Goal: Task Accomplishment & Management: Complete application form

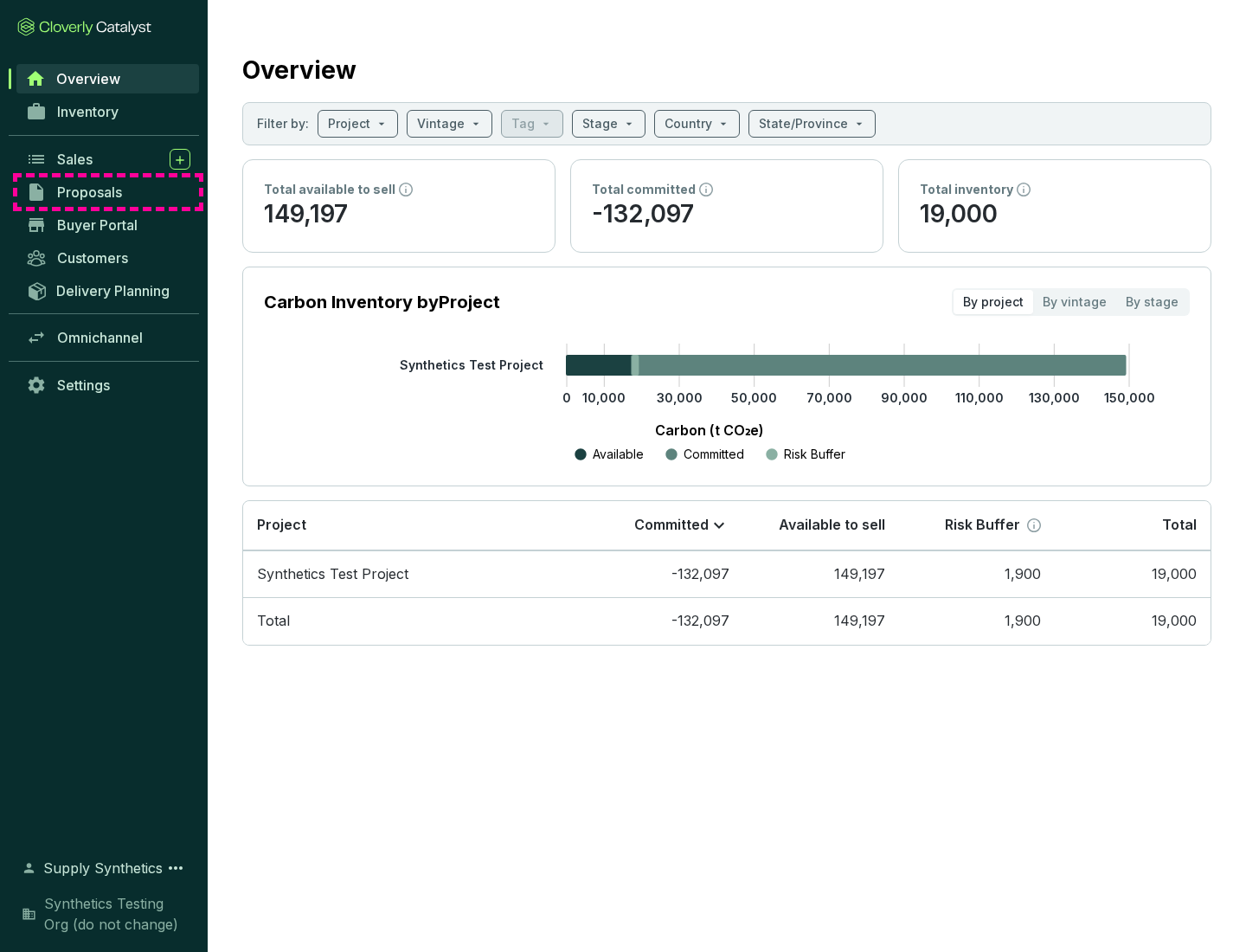
click at [109, 192] on span "Proposals" at bounding box center [90, 192] width 65 height 18
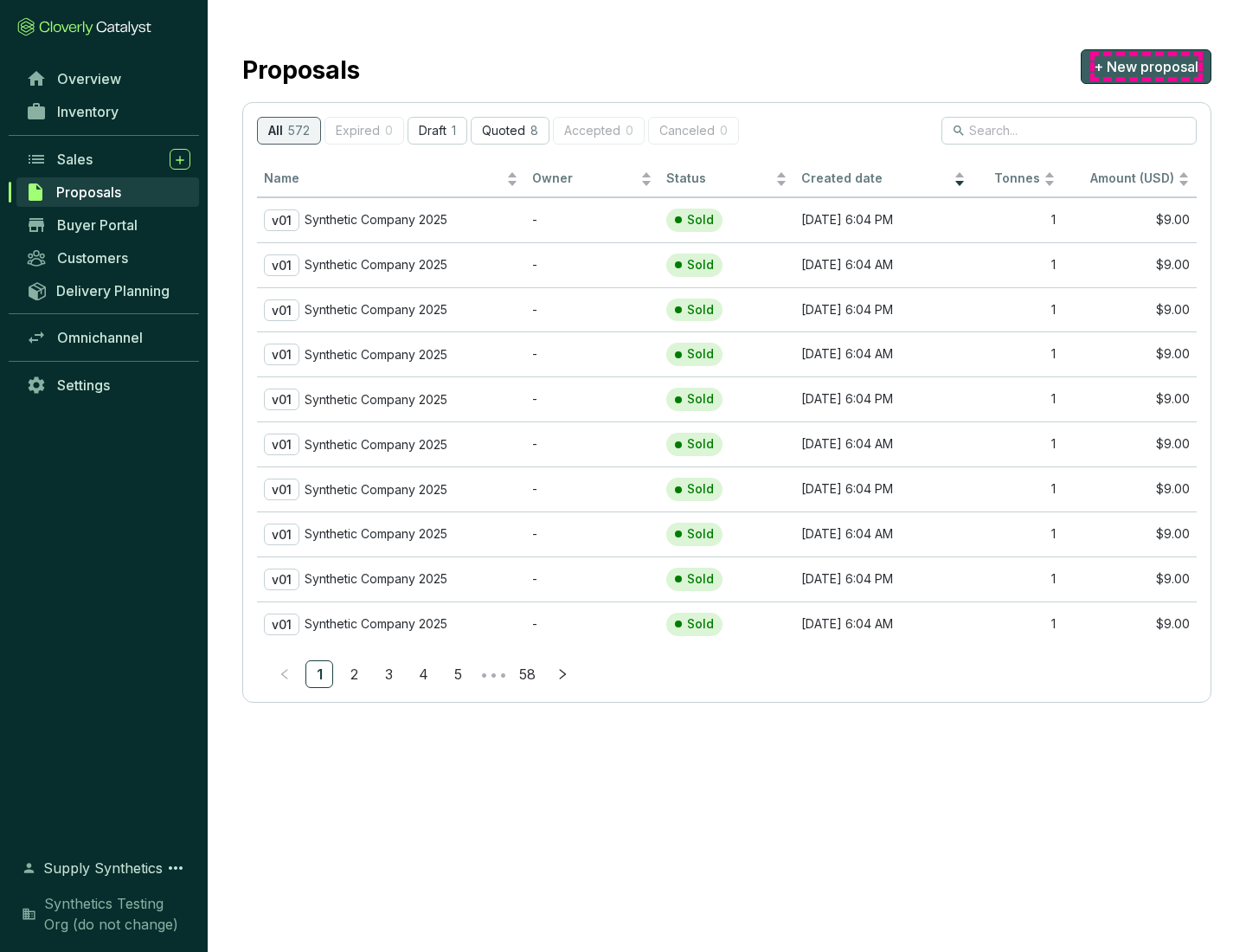
click at [1146, 67] on span "+ New proposal" at bounding box center [1146, 67] width 105 height 20
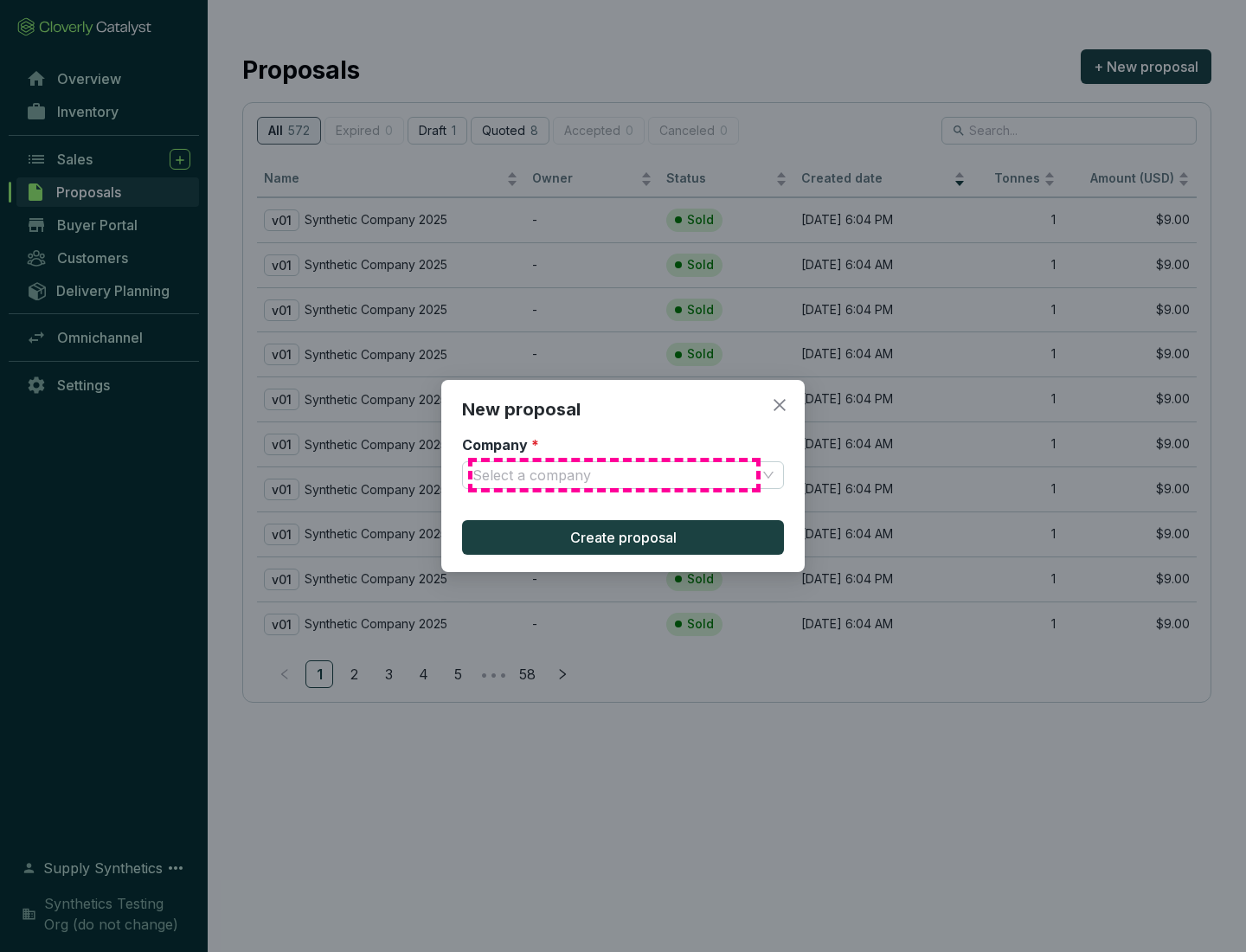
click at [614, 475] on input "Company *" at bounding box center [614, 475] width 284 height 26
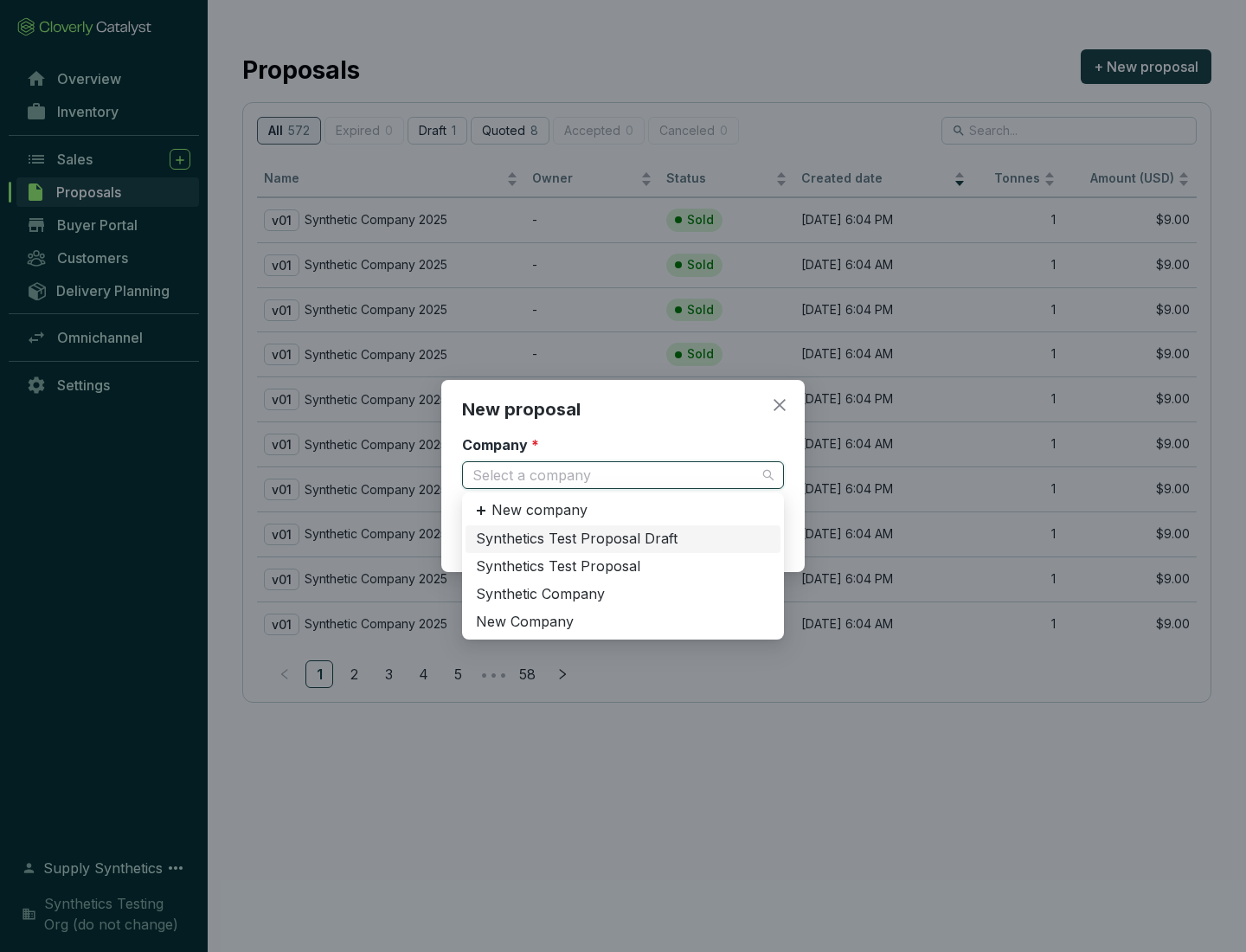
click at [623, 594] on div "Synthetic Company" at bounding box center [623, 594] width 294 height 19
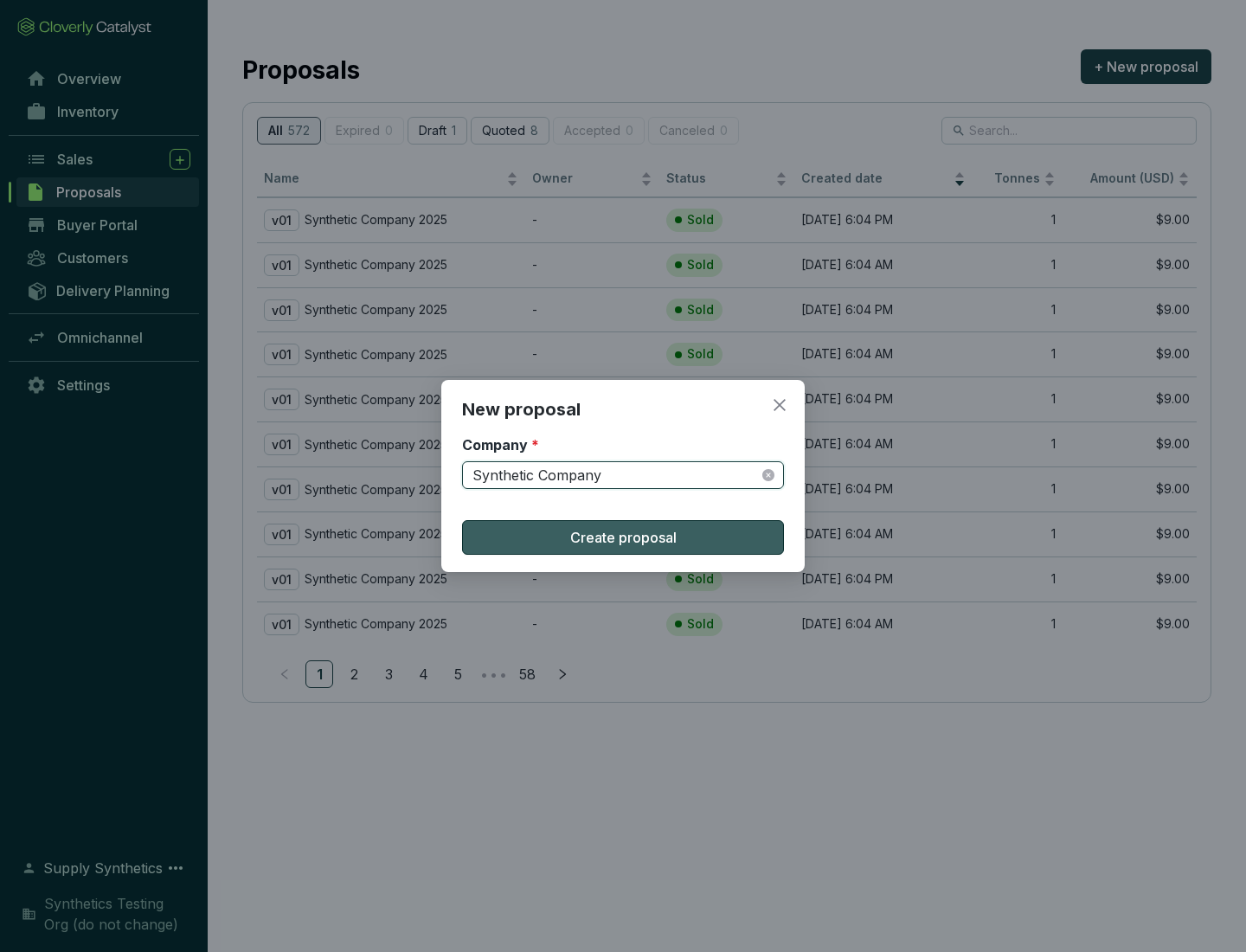
click at [623, 537] on span "Create proposal" at bounding box center [623, 537] width 107 height 20
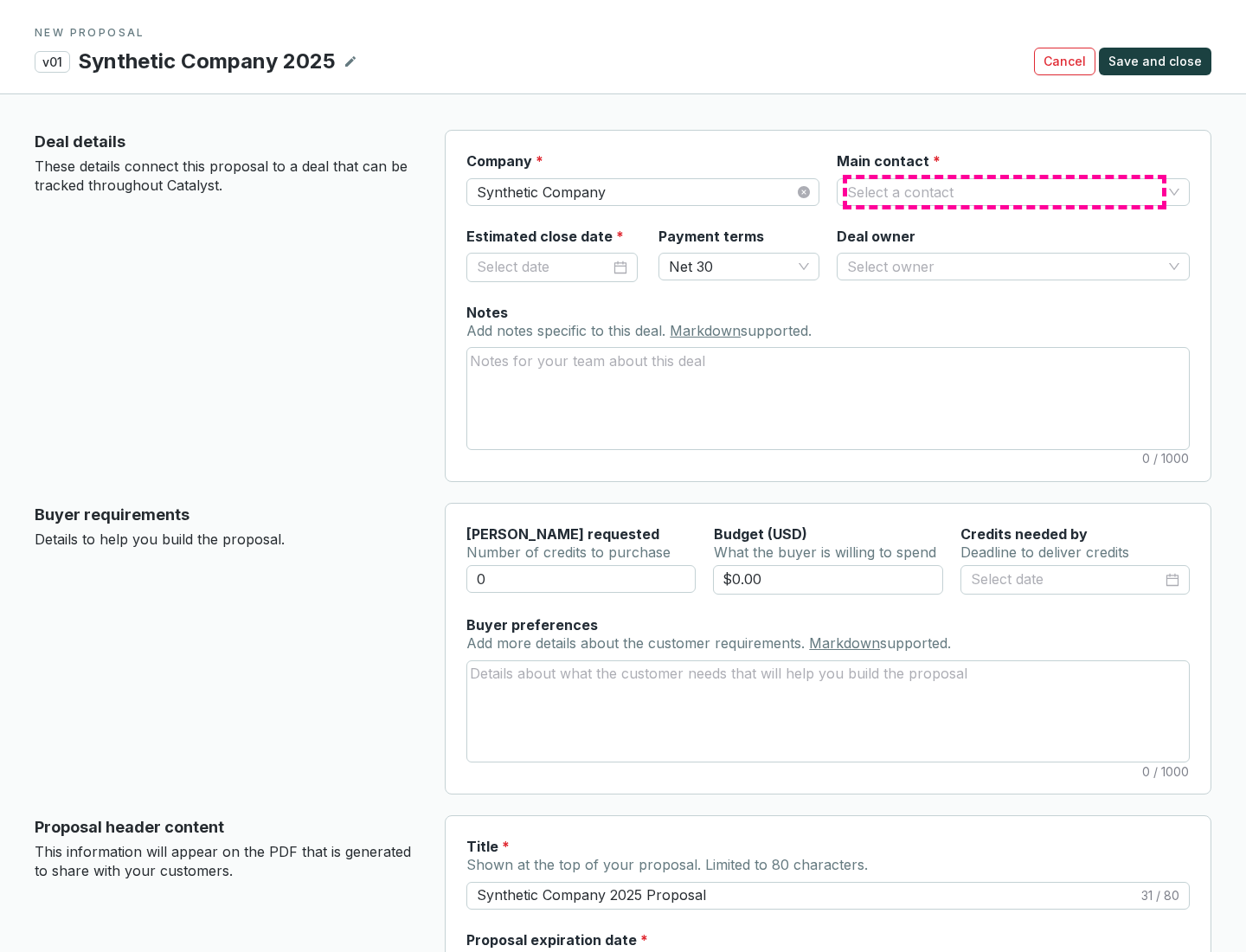
click at [1005, 191] on input "Main contact *" at bounding box center [1004, 192] width 315 height 26
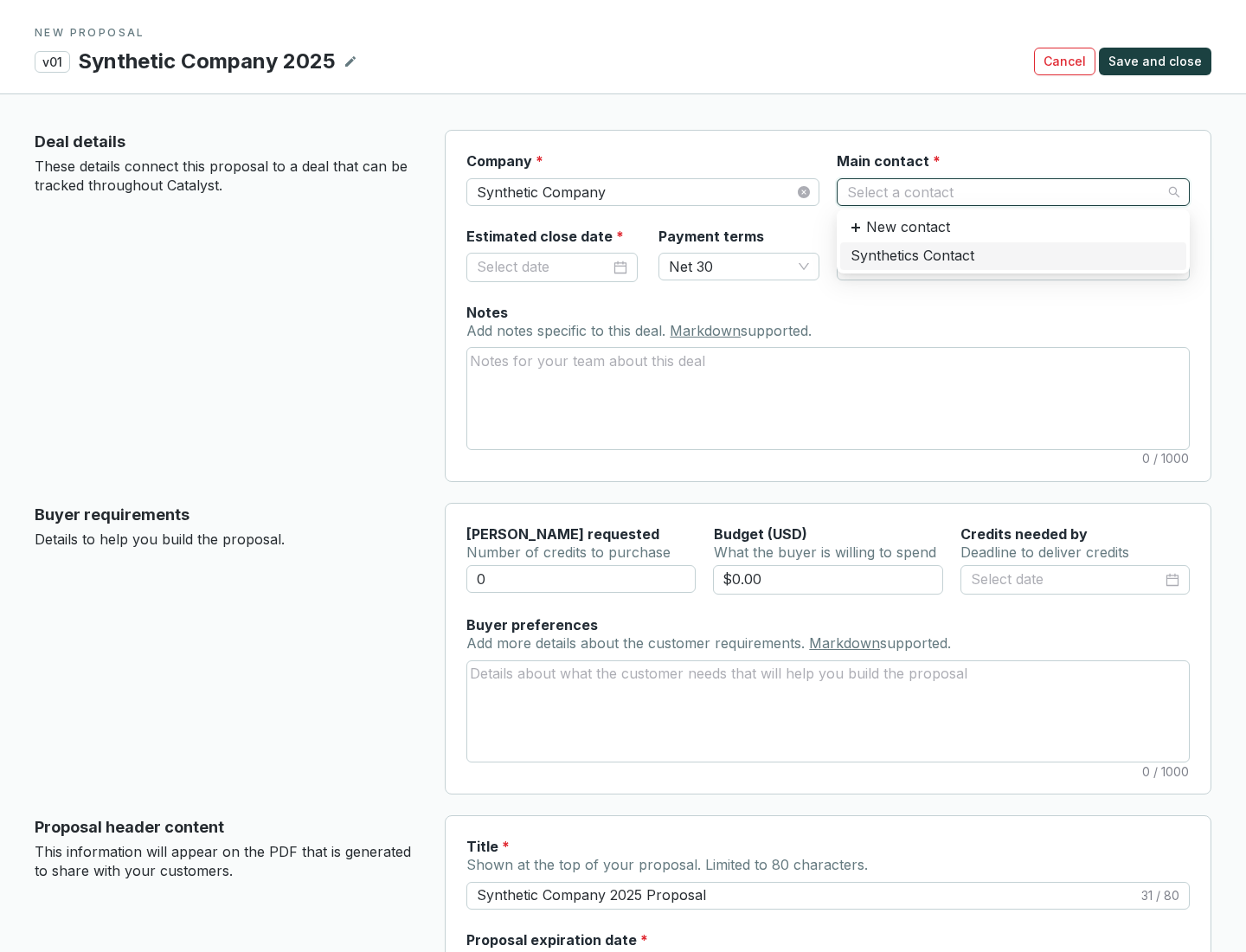
click at [1012, 255] on div "Synthetics Contact" at bounding box center [1013, 256] width 326 height 19
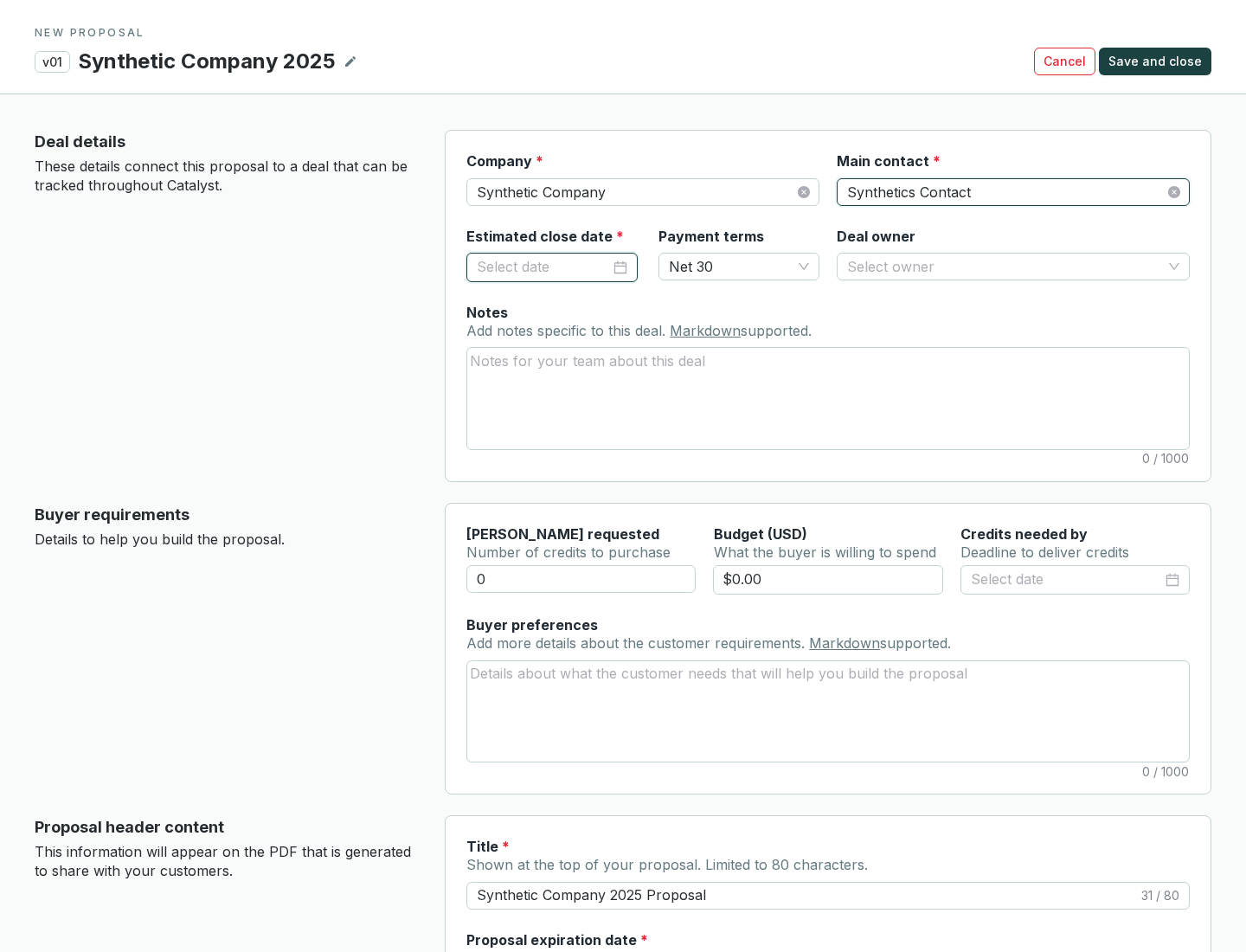
click at [544, 266] on input "Estimated close date *" at bounding box center [544, 267] width 134 height 22
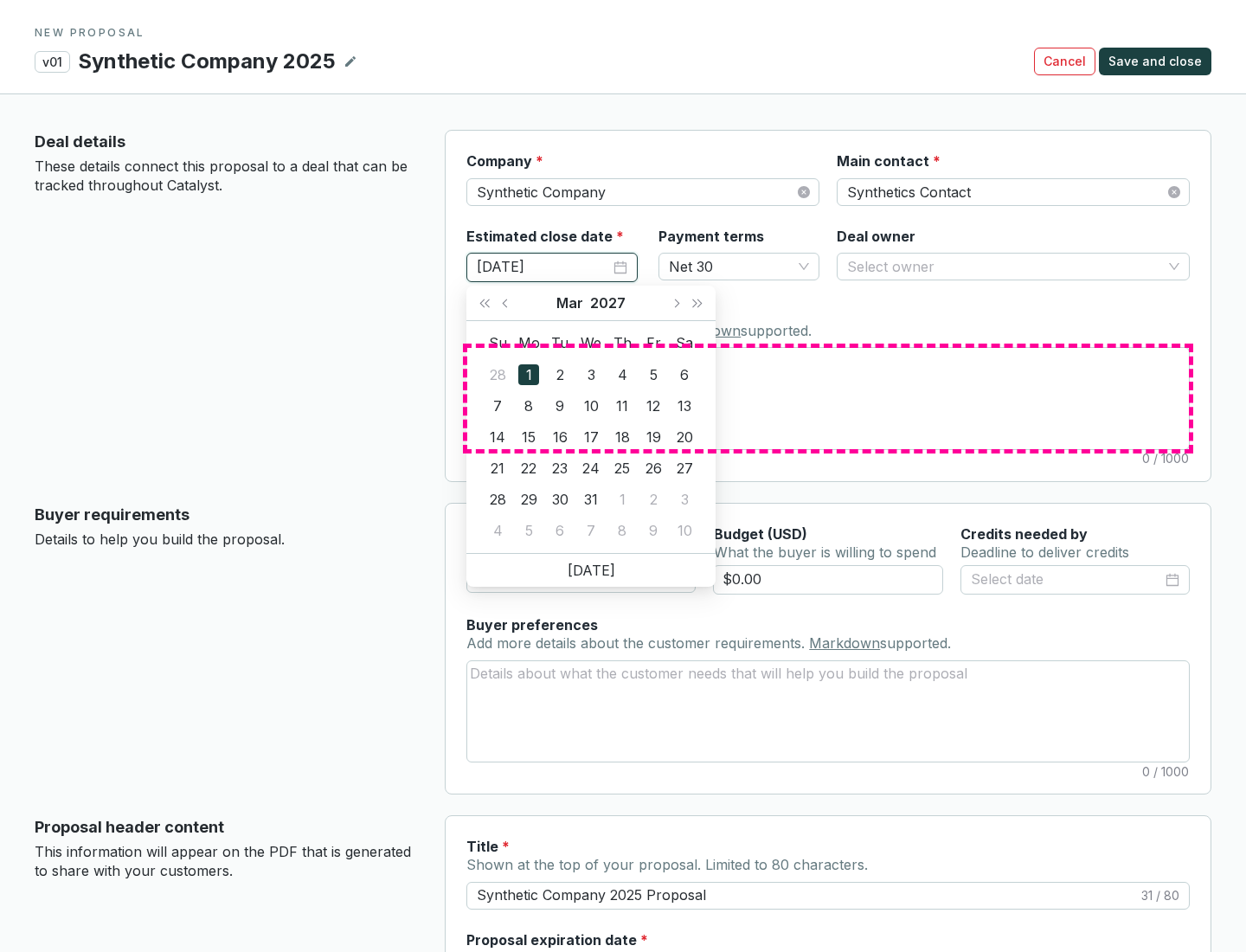
type input "[DATE]"
click at [829, 398] on textarea "Notes Add notes specific to this deal. Markdown supported." at bounding box center [829, 398] width 722 height 100
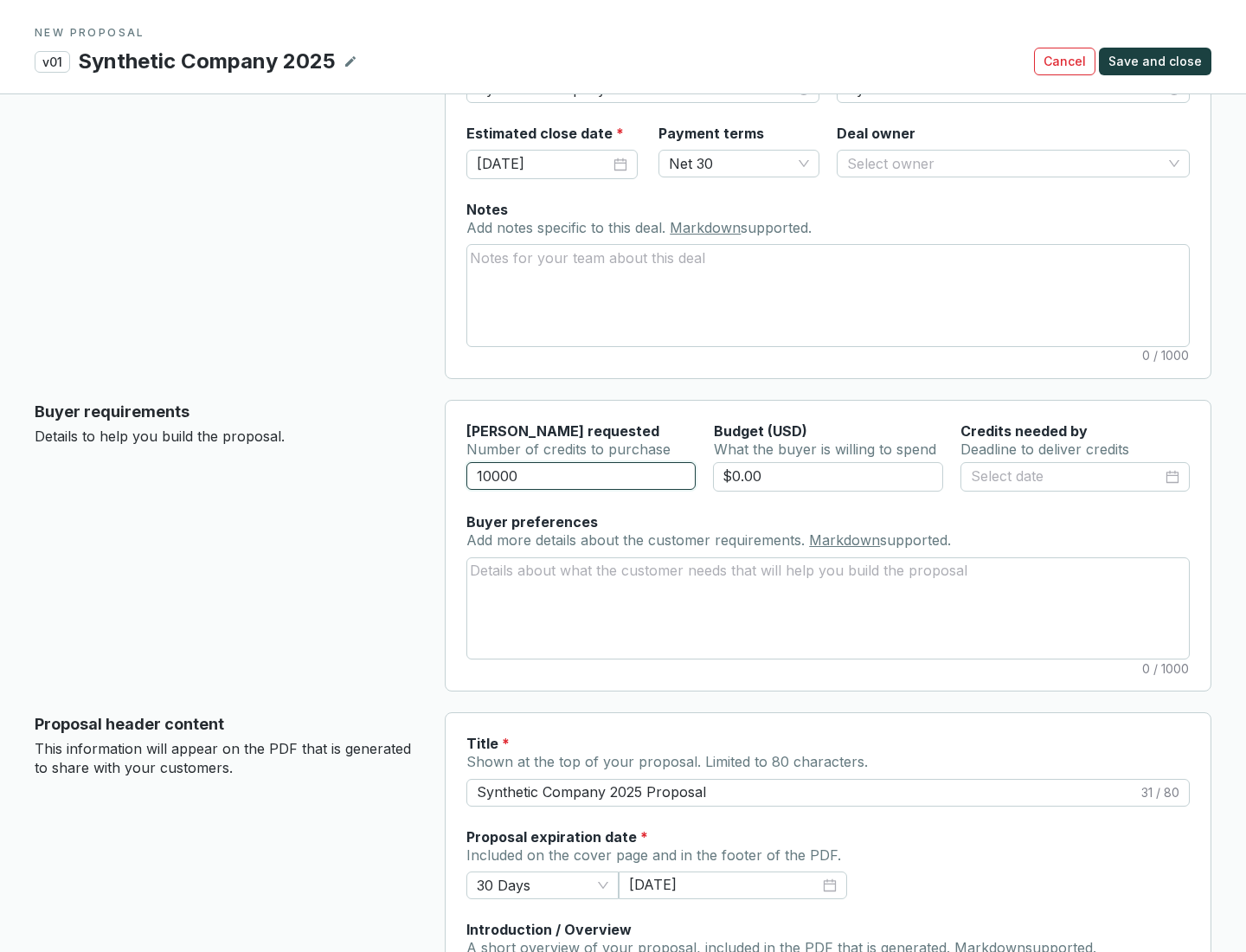
scroll to position [104, 0]
type input "10000"
type input "$0.00"
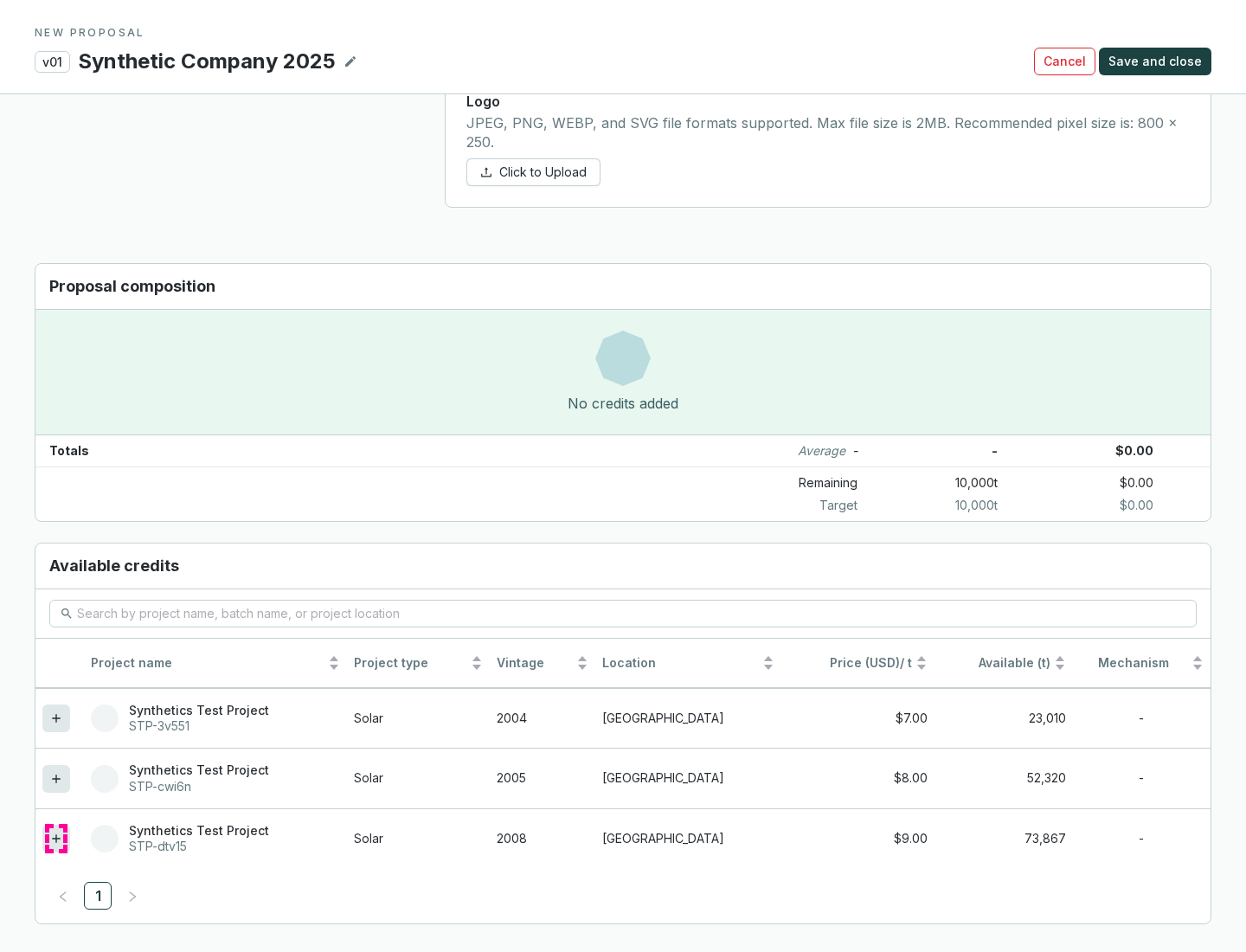
click at [57, 839] on icon at bounding box center [56, 838] width 7 height 7
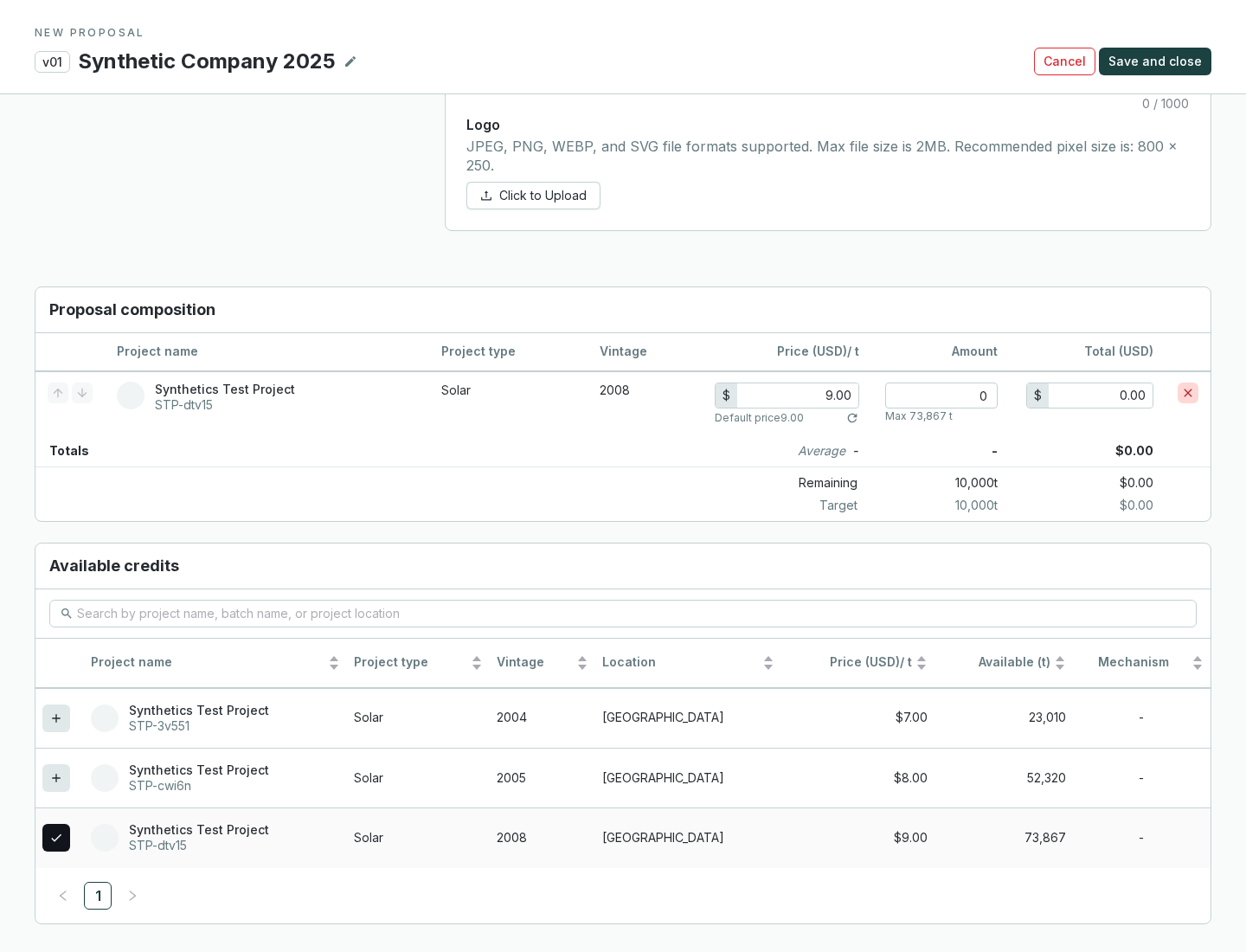
scroll to position [996, 0]
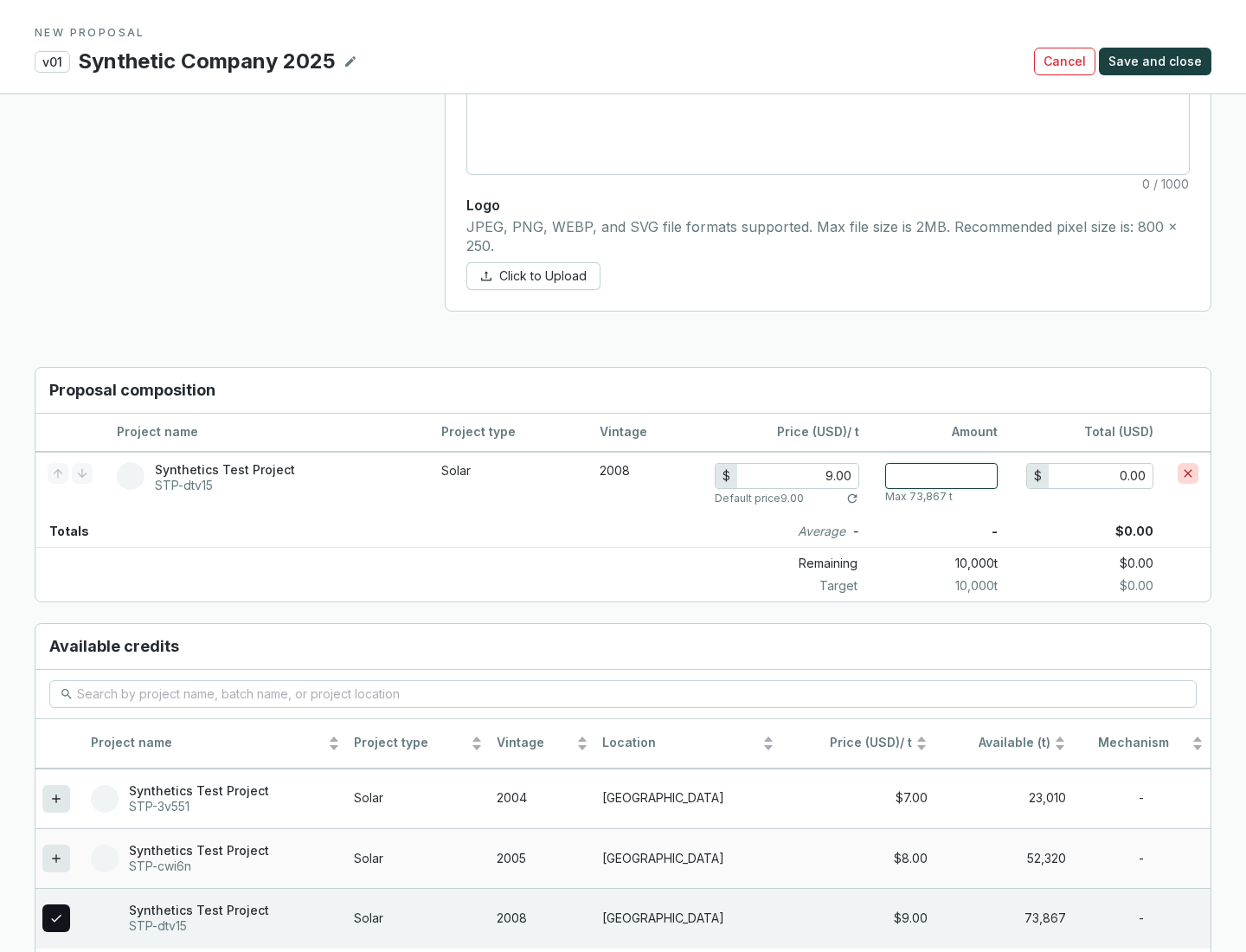
type input "1"
type input "9.00"
type input "1"
click at [1158, 61] on span "Save and close" at bounding box center [1155, 61] width 94 height 18
